Goal: Information Seeking & Learning: Find specific fact

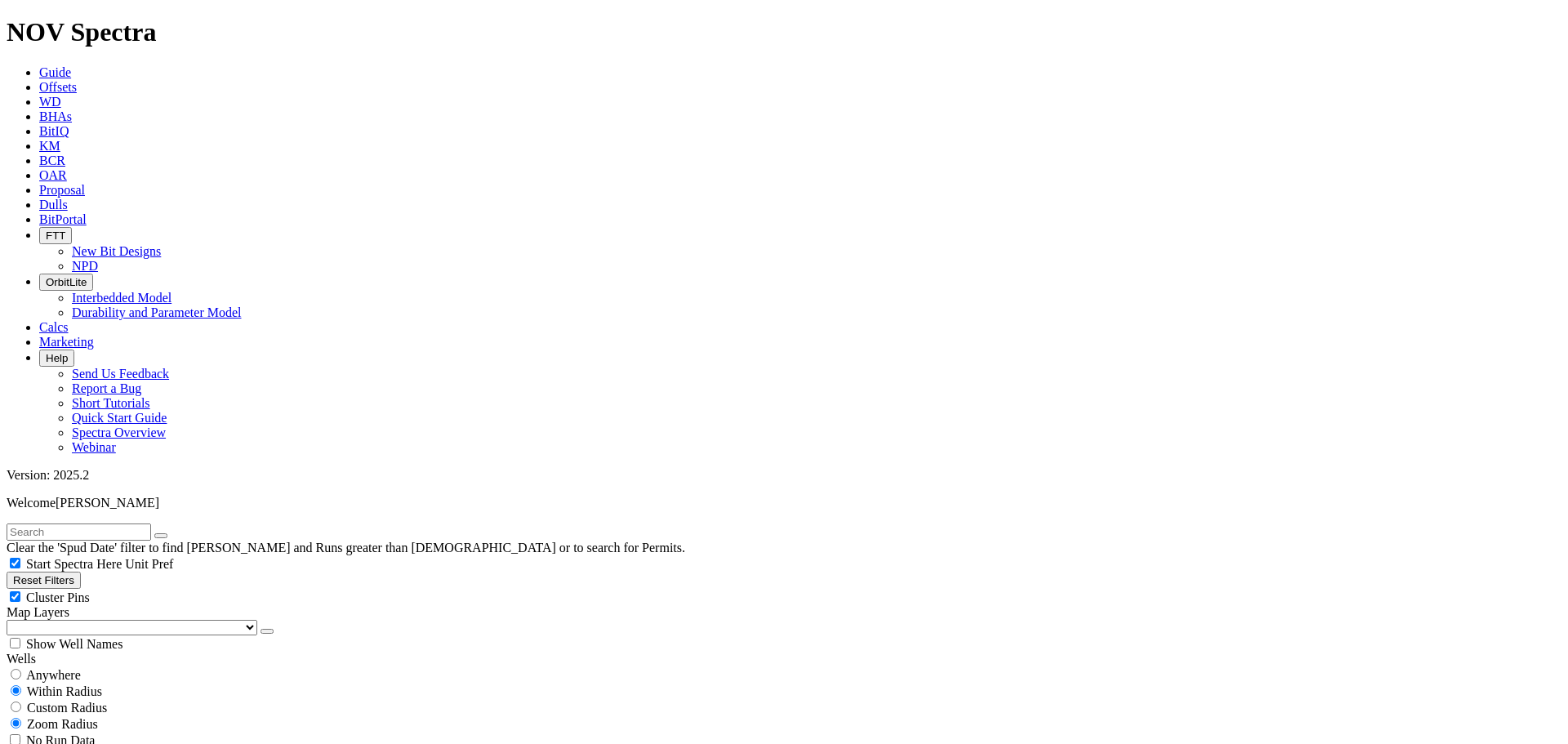
scroll to position [4233, 0]
click at [57, 523] on input "text" at bounding box center [79, 532] width 145 height 17
click at [59, 571] on button "Reset Filters" at bounding box center [43, 580] width 74 height 17
checkbox input "true"
checkbox input "false"
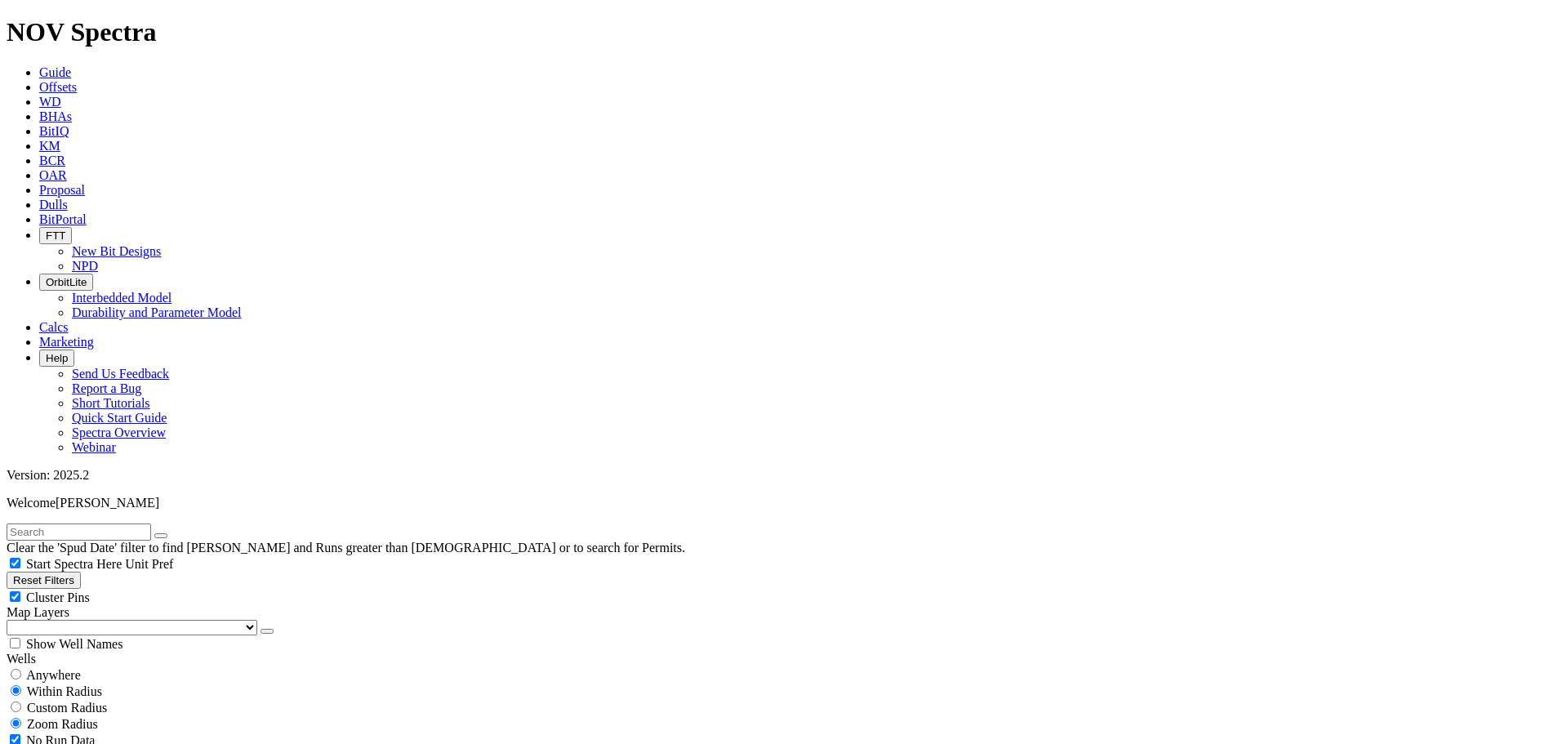
click at [60, 571] on button "Reset Filters" at bounding box center [43, 580] width 74 height 17
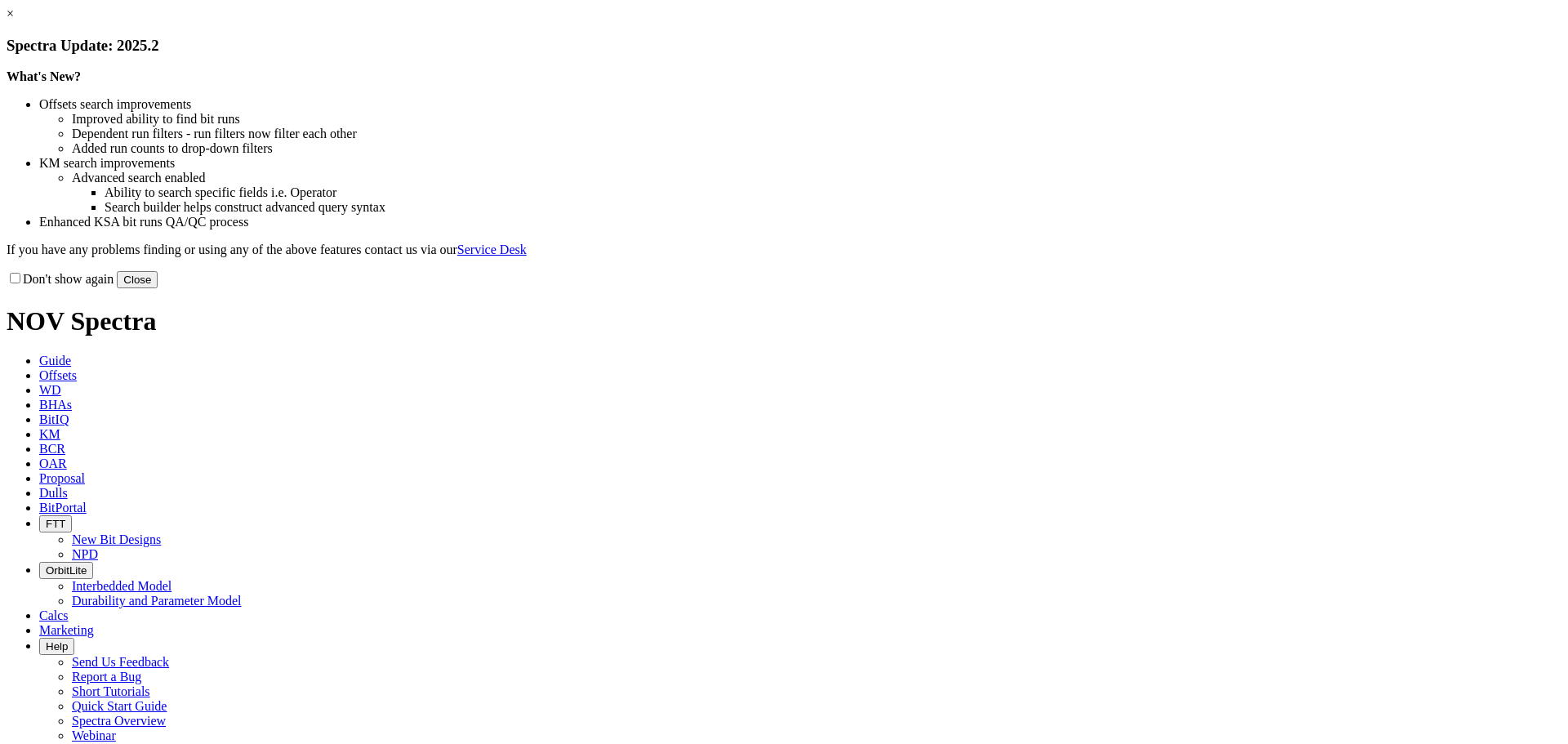
click at [1443, 289] on div "× Spectra Update: 2025.2 What's New? Offsets search improvements Improved abili…" at bounding box center [784, 148] width 1555 height 282
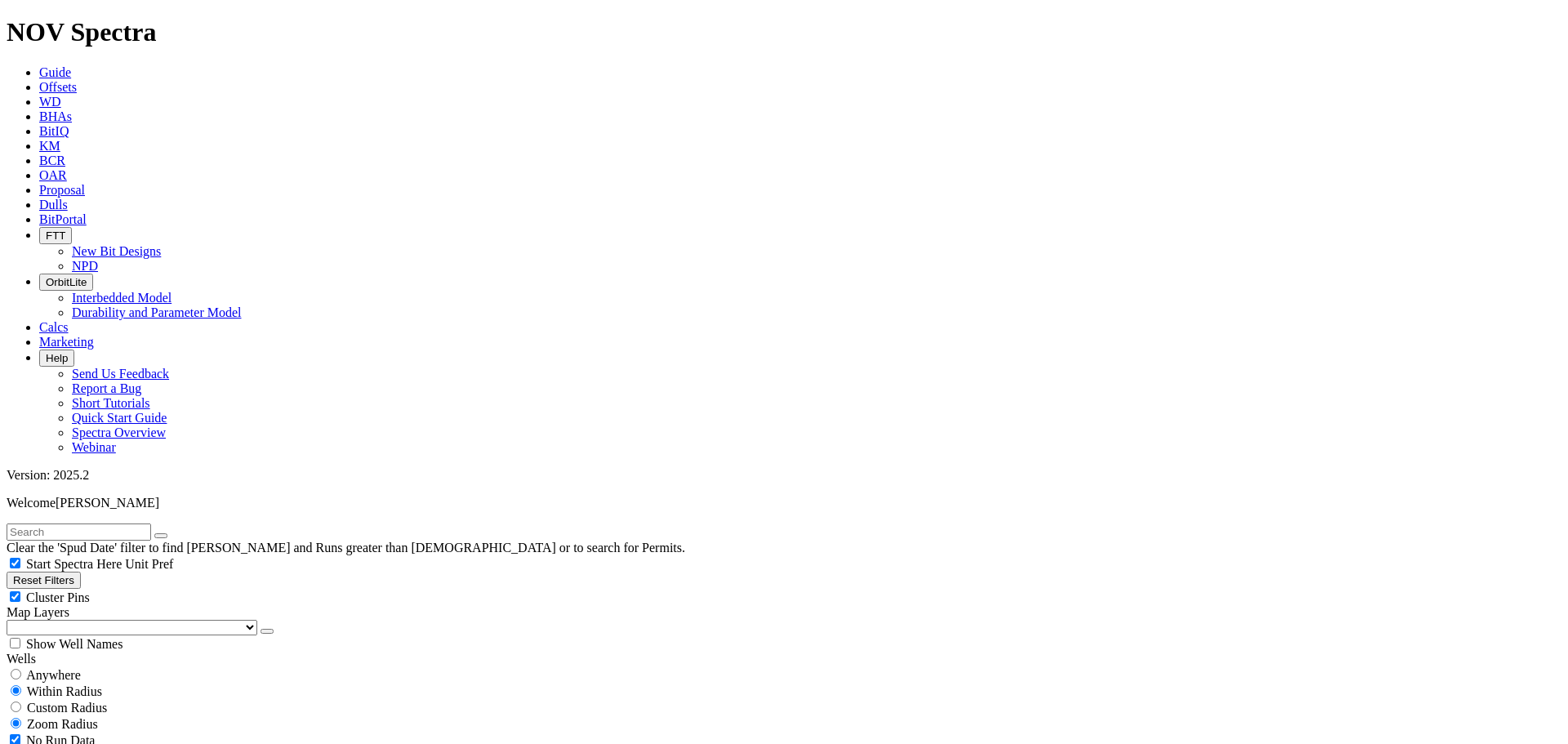
click at [62, 523] on input "text" at bounding box center [79, 532] width 145 height 17
paste input "MARIAH OLSON 31-1HR2"
type input "MARIAH OLSON 31-1HR2"
click at [41, 668] on span "Anywhere" at bounding box center [53, 675] width 55 height 13
radio input "true"
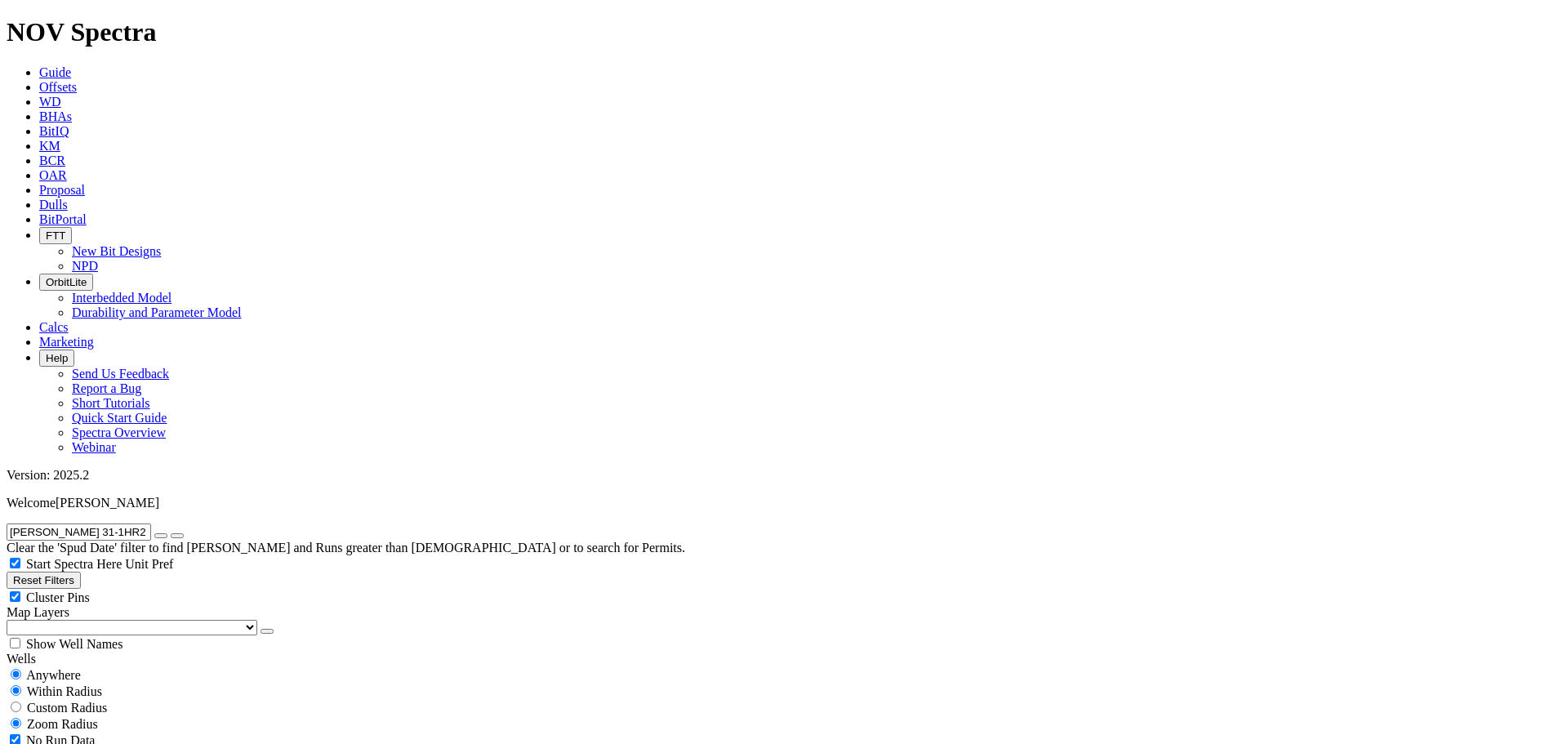
radio input "false"
click at [13, 574] on icon "button" at bounding box center [13, 580] width 0 height 12
radio input "false"
radio input "true"
click at [46, 668] on span "Anywhere" at bounding box center [53, 675] width 55 height 13
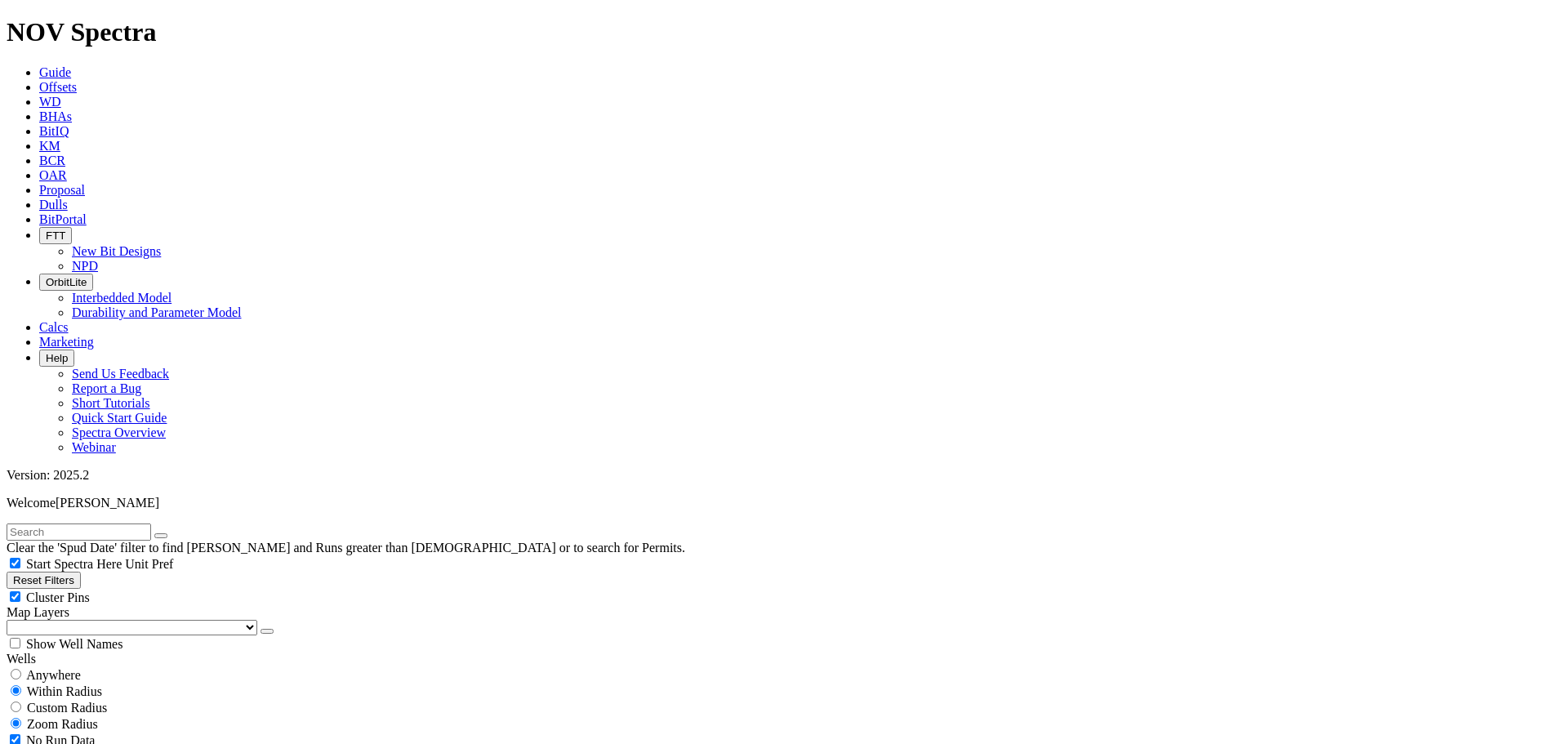
radio input "true"
radio input "false"
click at [95, 523] on input "text" at bounding box center [79, 532] width 145 height 17
paste input "MARIAH OLSON 31-1HR2"
type input "MARIAH OLSON 31-1HR2"
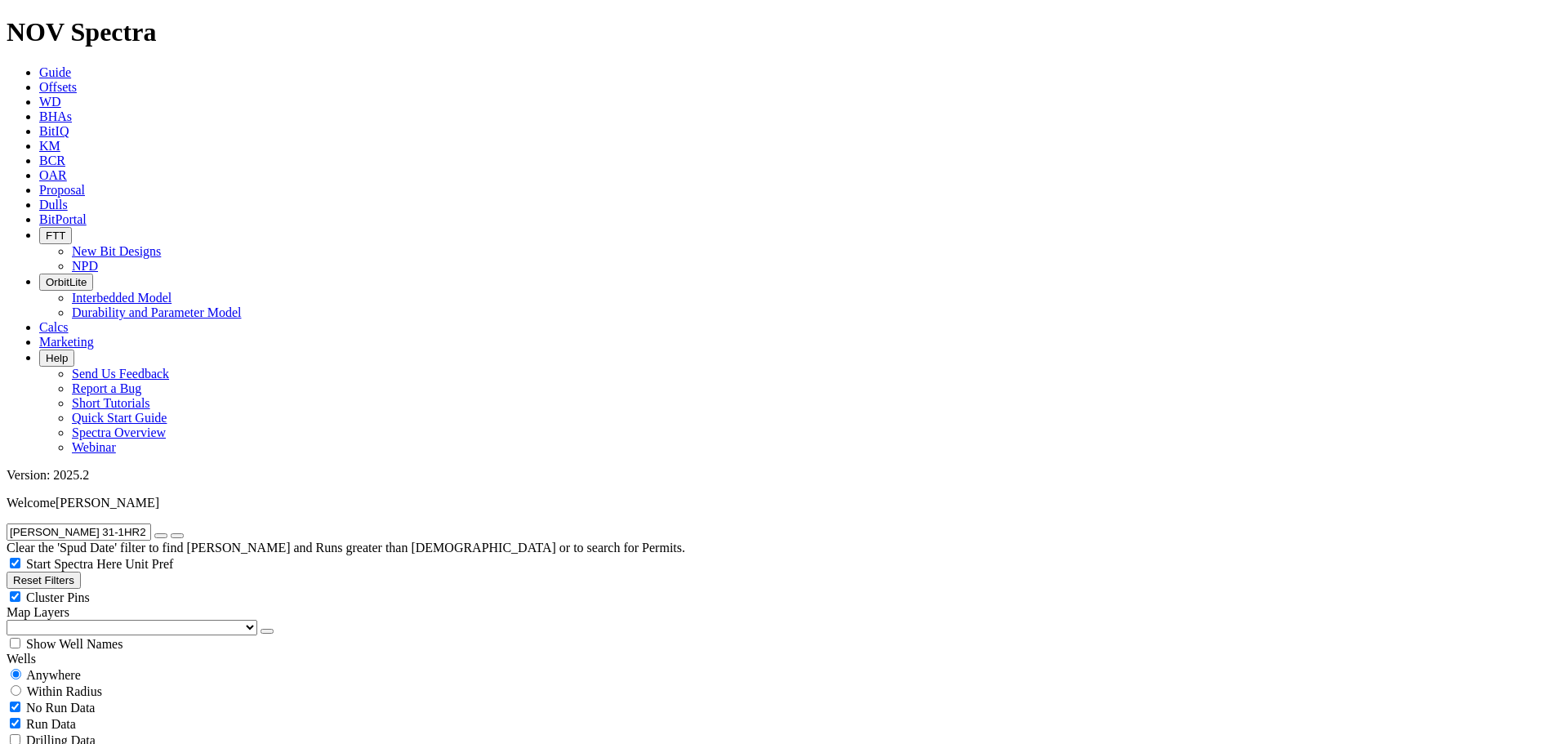
click at [177, 536] on icon "submit" at bounding box center [177, 536] width 0 height 0
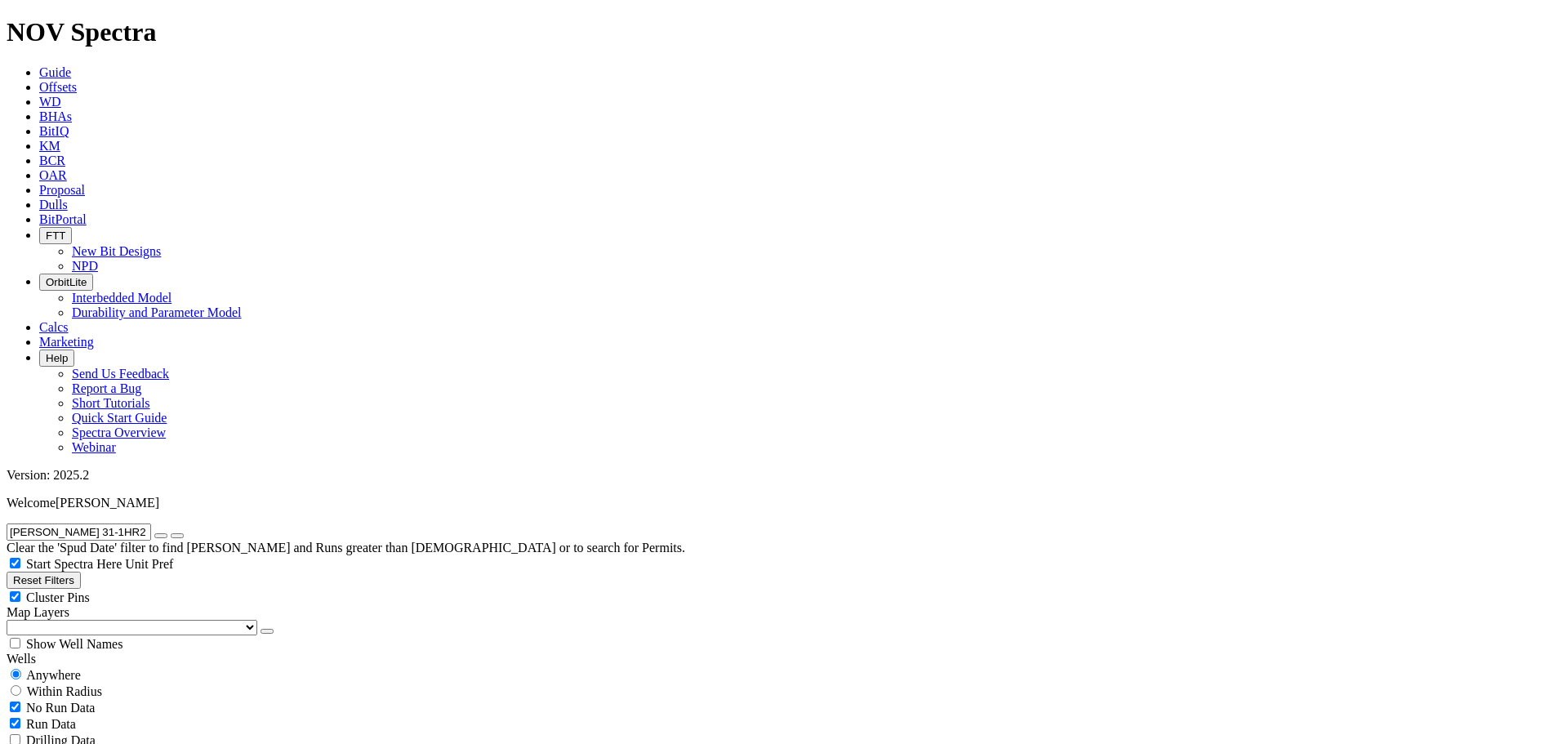
type input "01/01/2020"
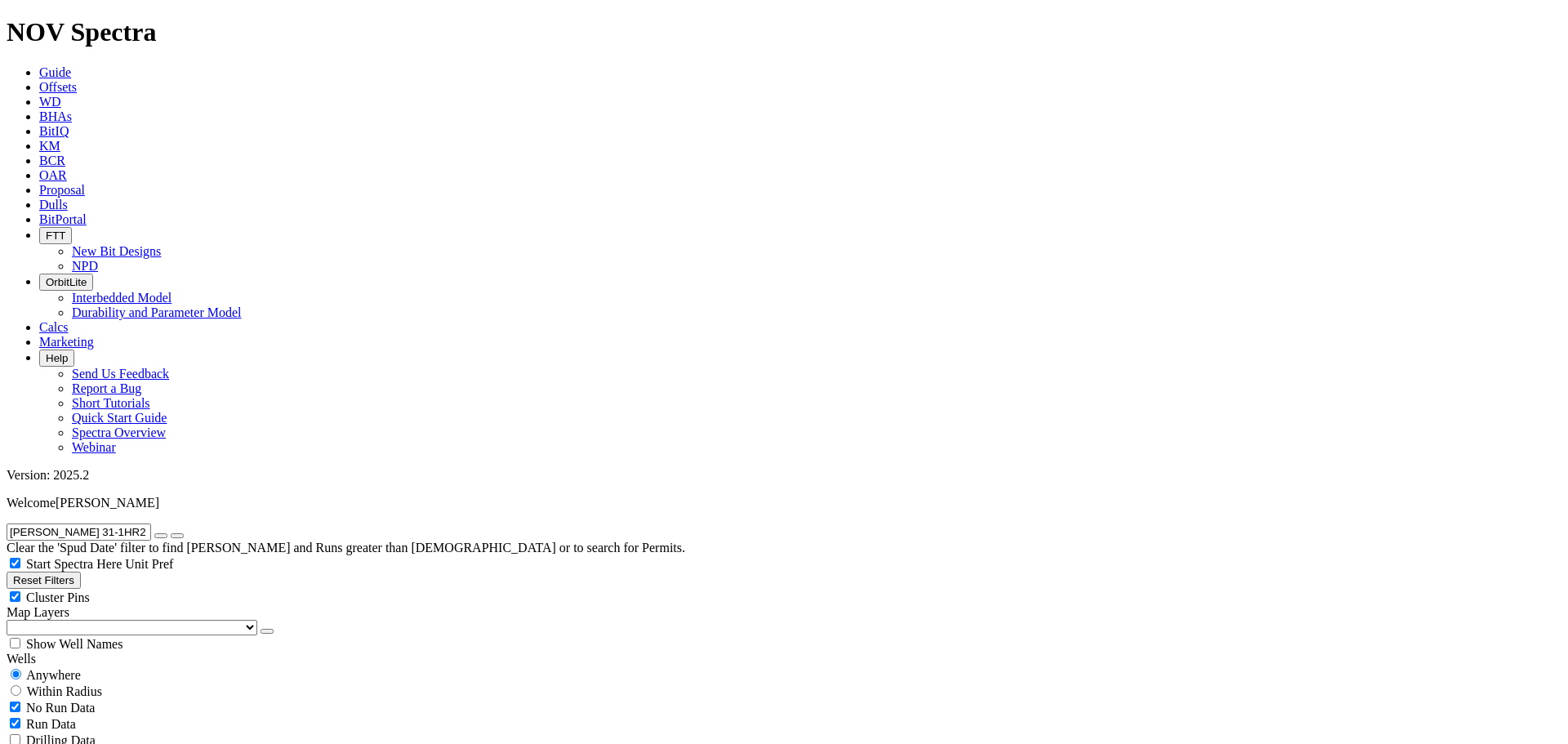
checkbox input "false"
checkbox input "true"
